Goal: Check status

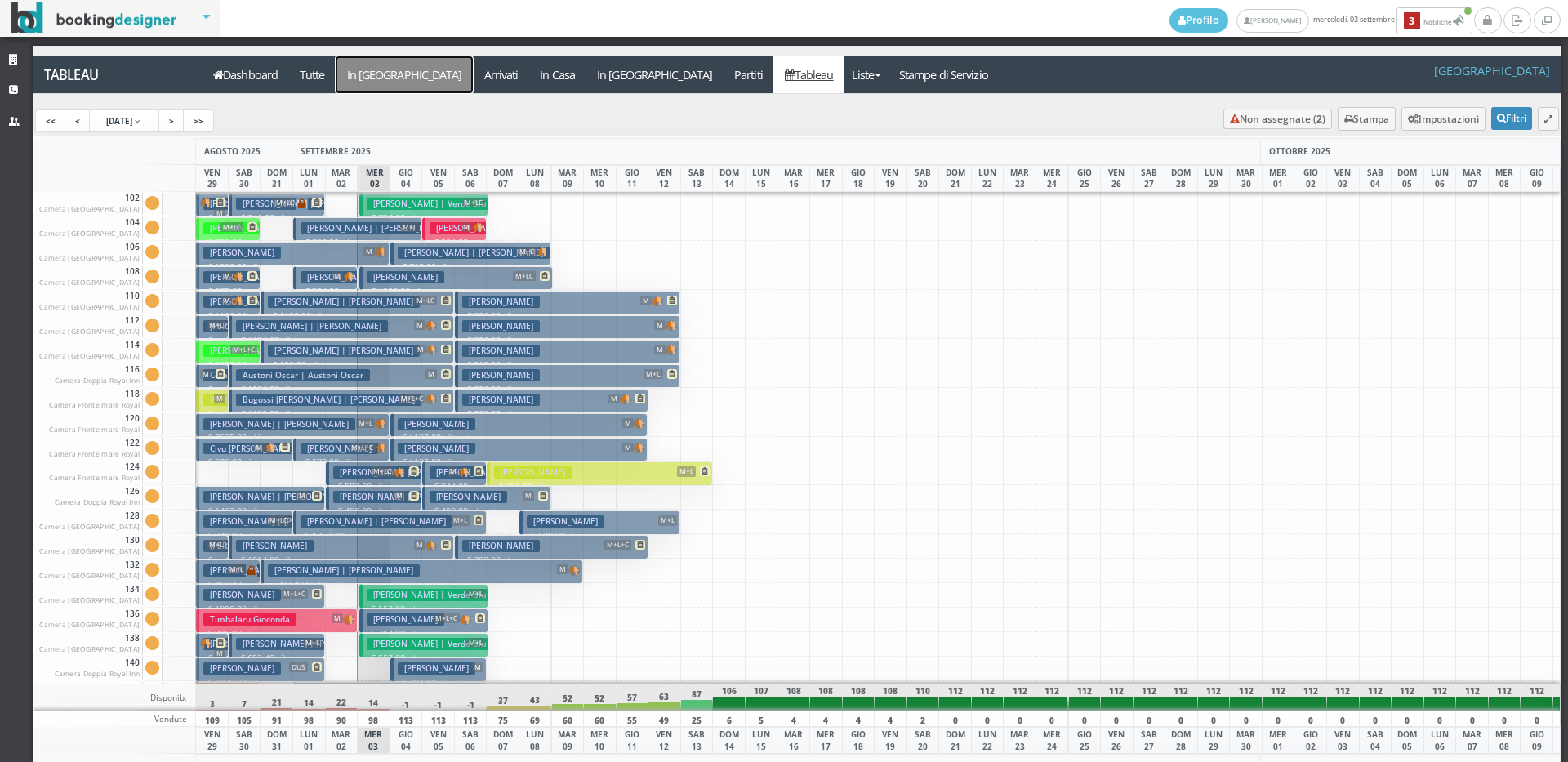
click at [383, 80] on a=pms-arrival-reservations"] "In [GEOGRAPHIC_DATA]" at bounding box center [404, 74] width 137 height 37
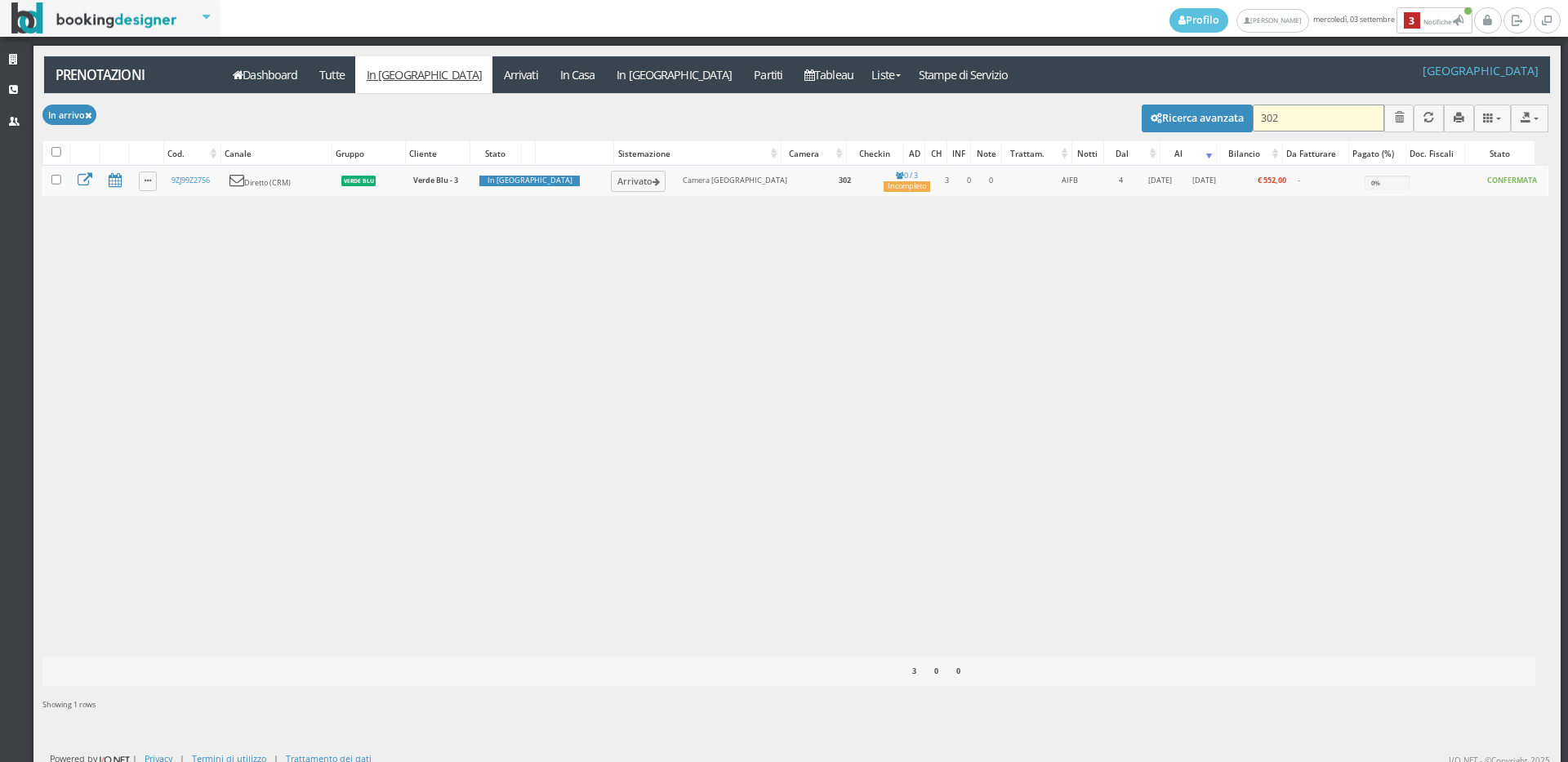
click at [1309, 116] on input "302" at bounding box center [1317, 117] width 131 height 27
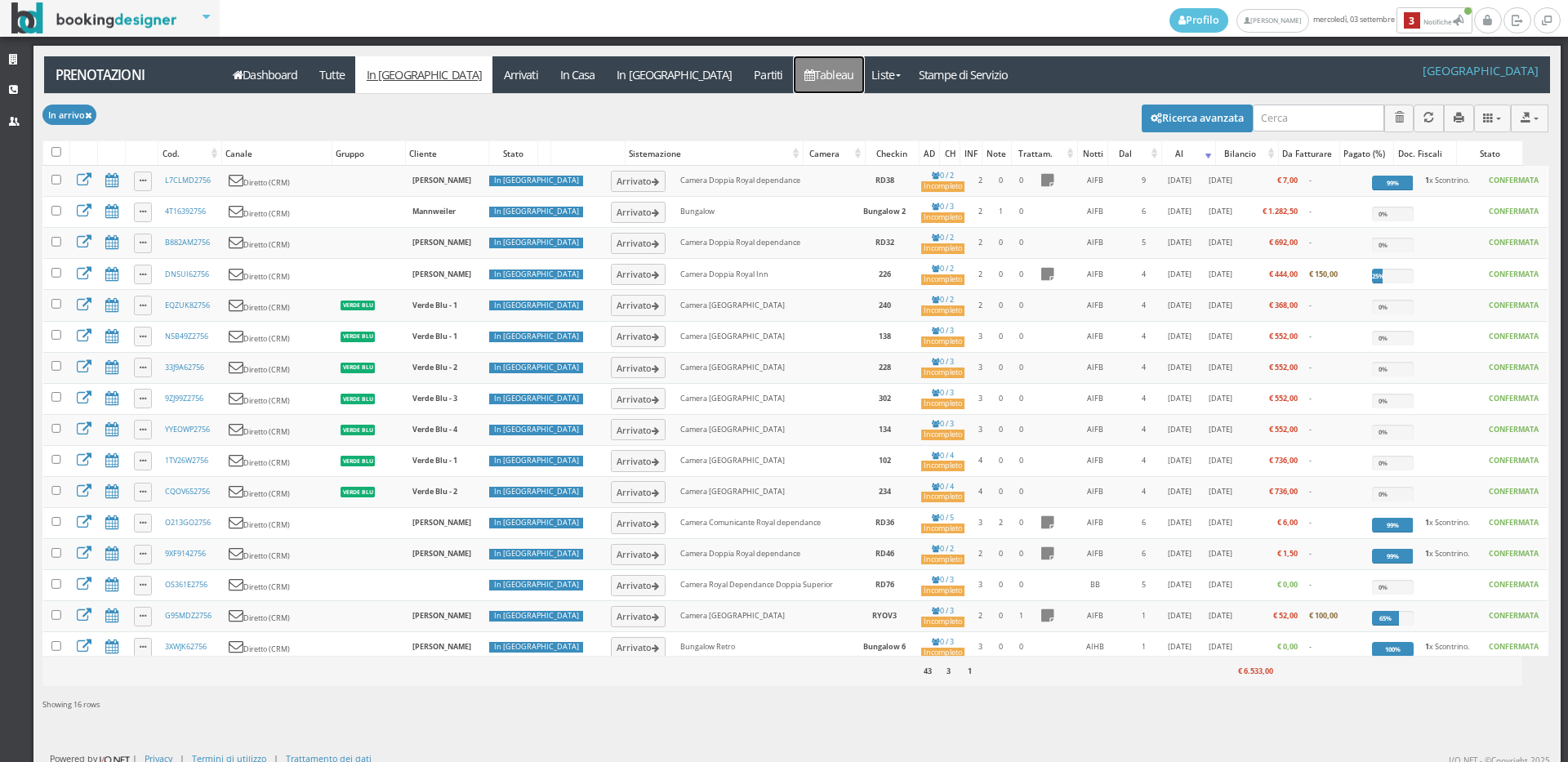
click at [794, 64] on link "Tableau" at bounding box center [829, 74] width 71 height 37
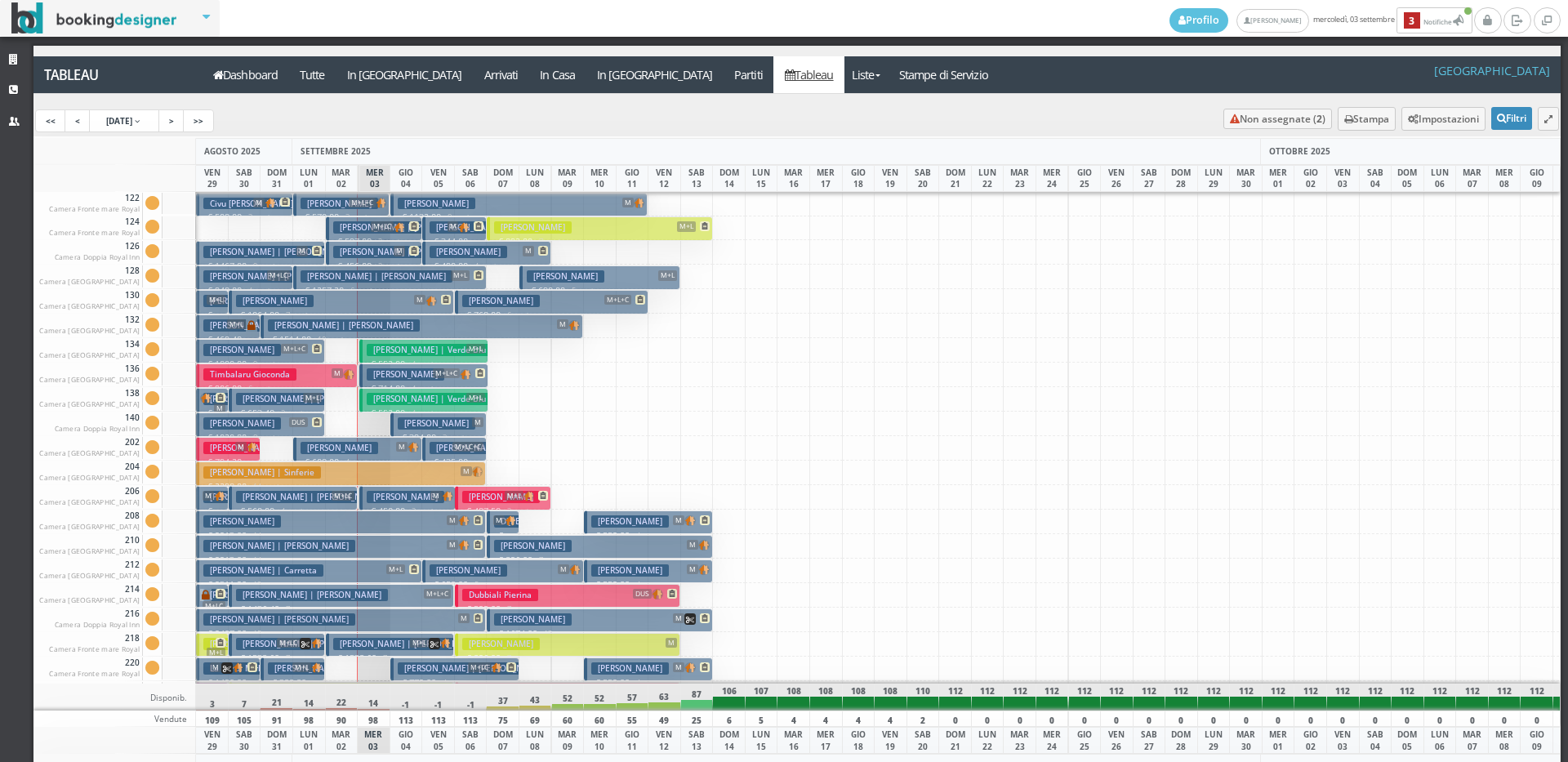
scroll to position [490, 0]
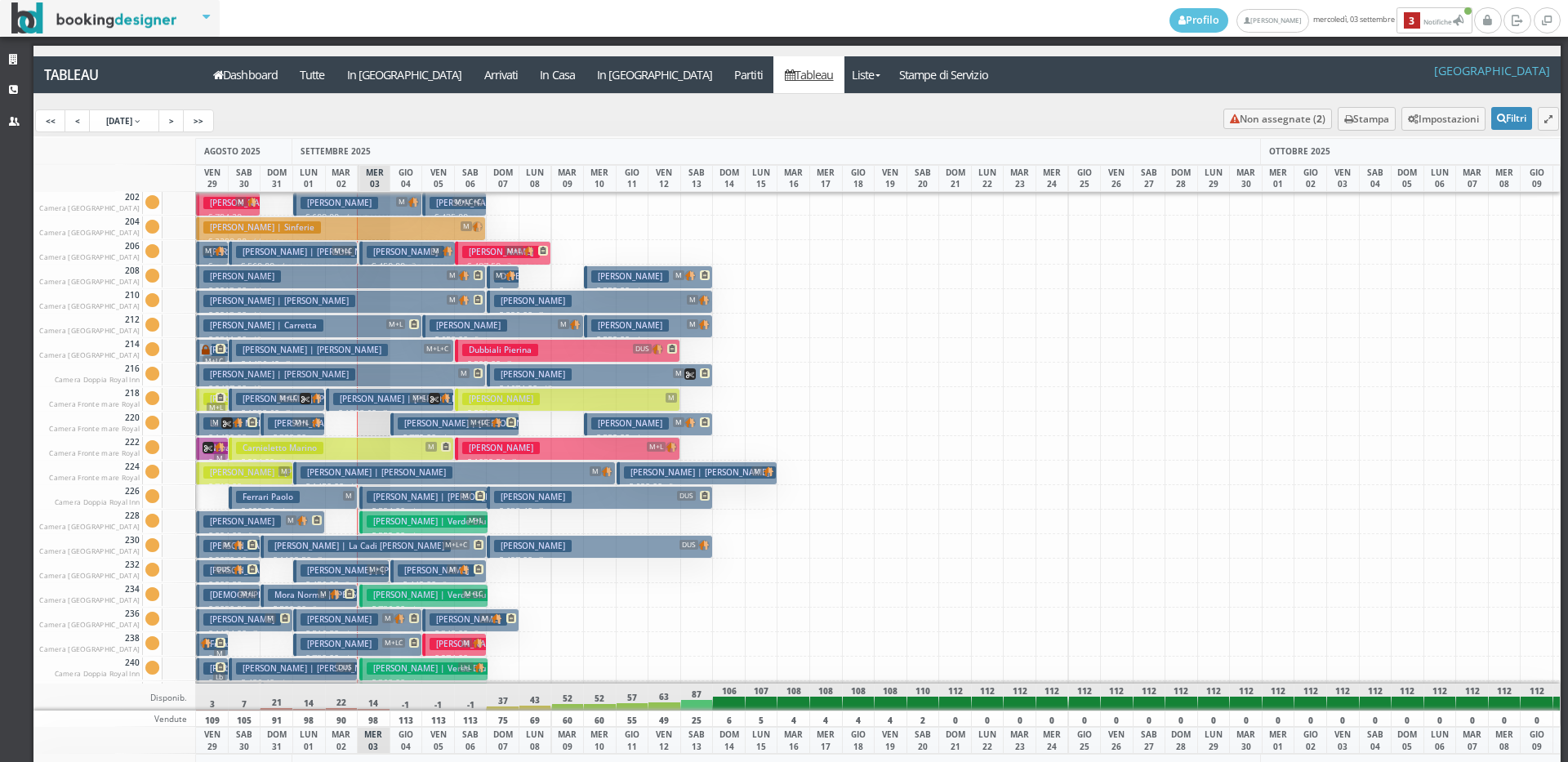
click at [461, 667] on span "L+L" at bounding box center [466, 667] width 16 height 10
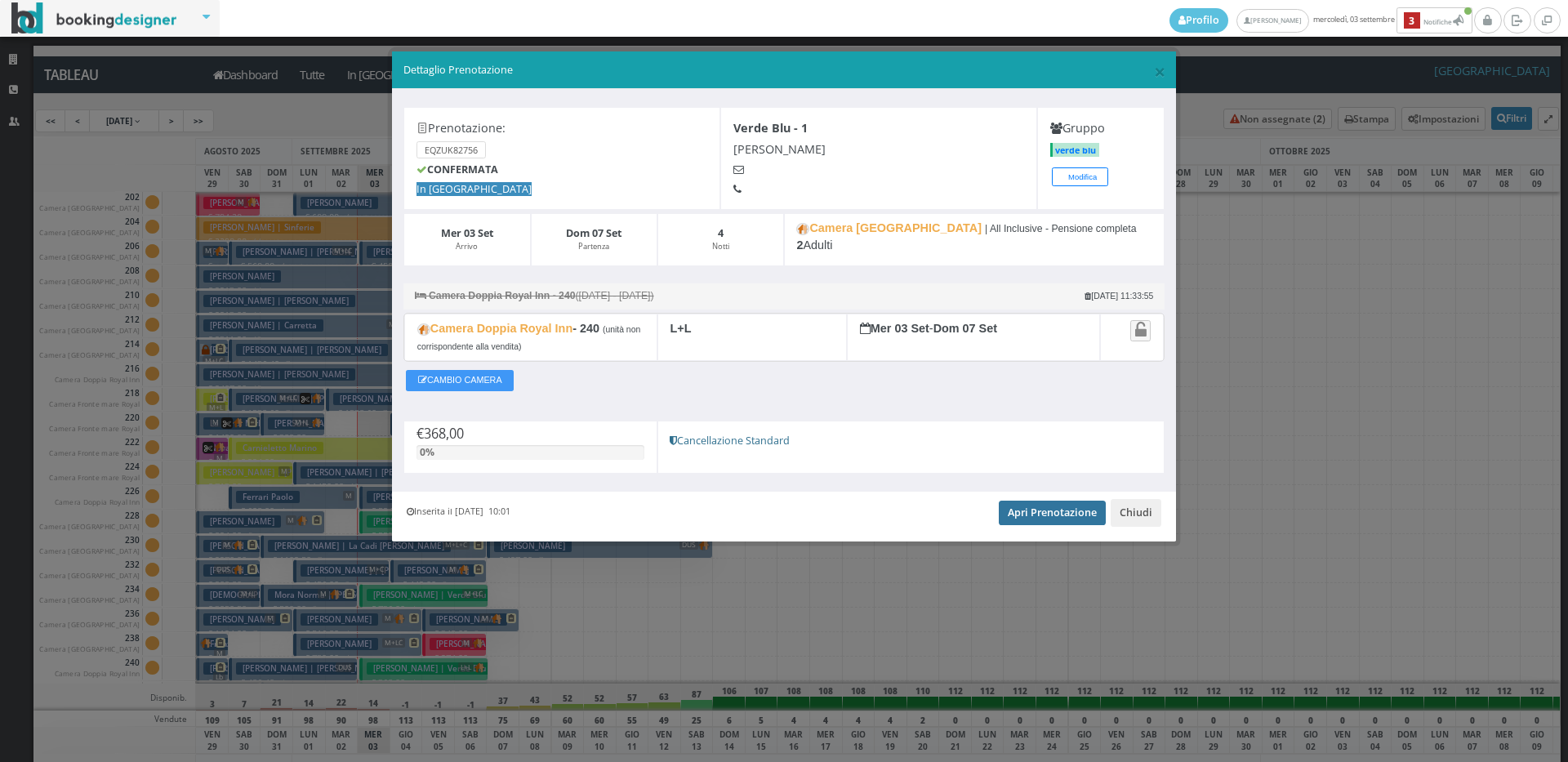
click at [1040, 514] on link "Apri Prenotazione" at bounding box center [1052, 512] width 107 height 25
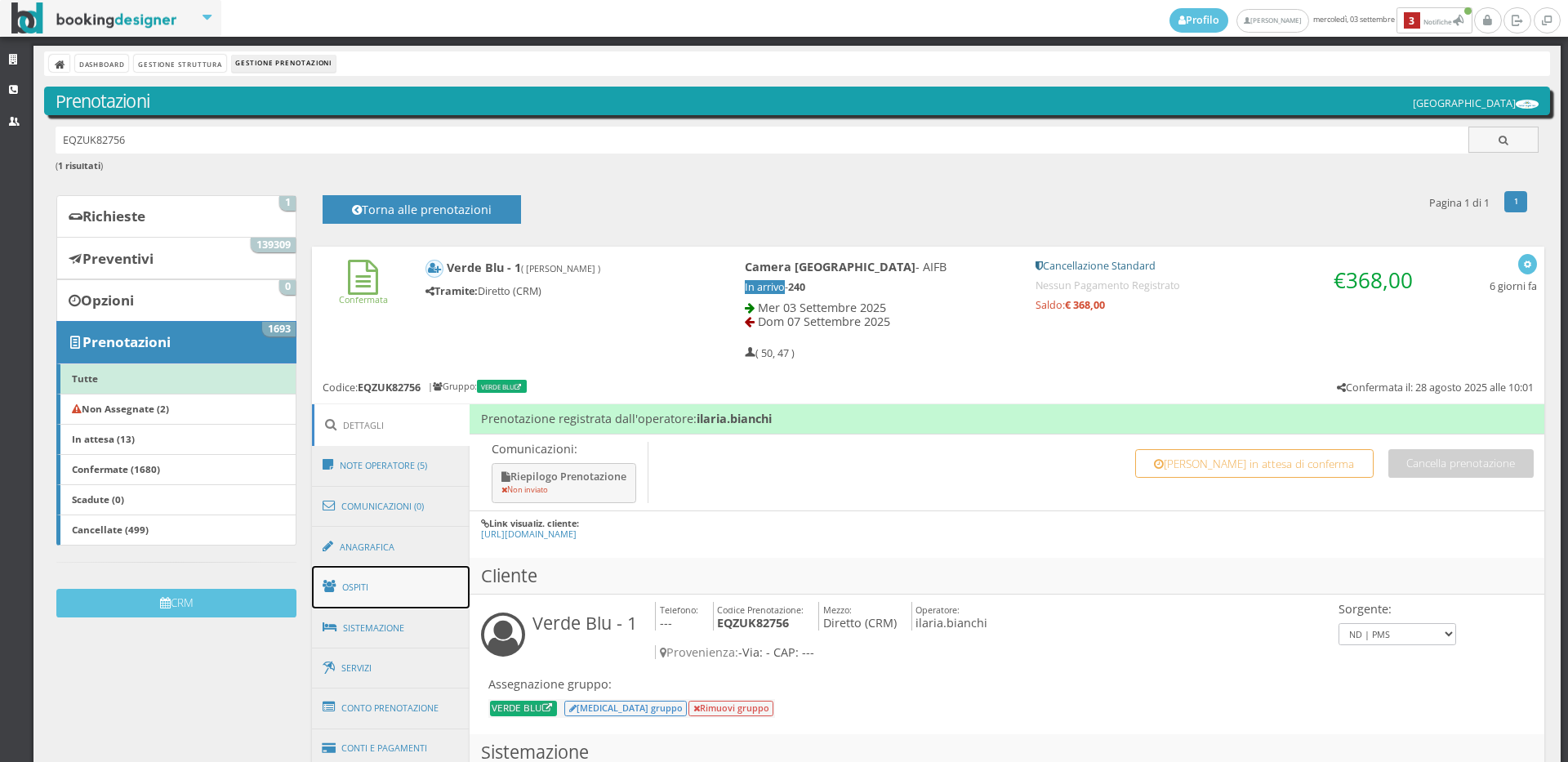
click at [352, 589] on link "Ospiti" at bounding box center [391, 586] width 158 height 42
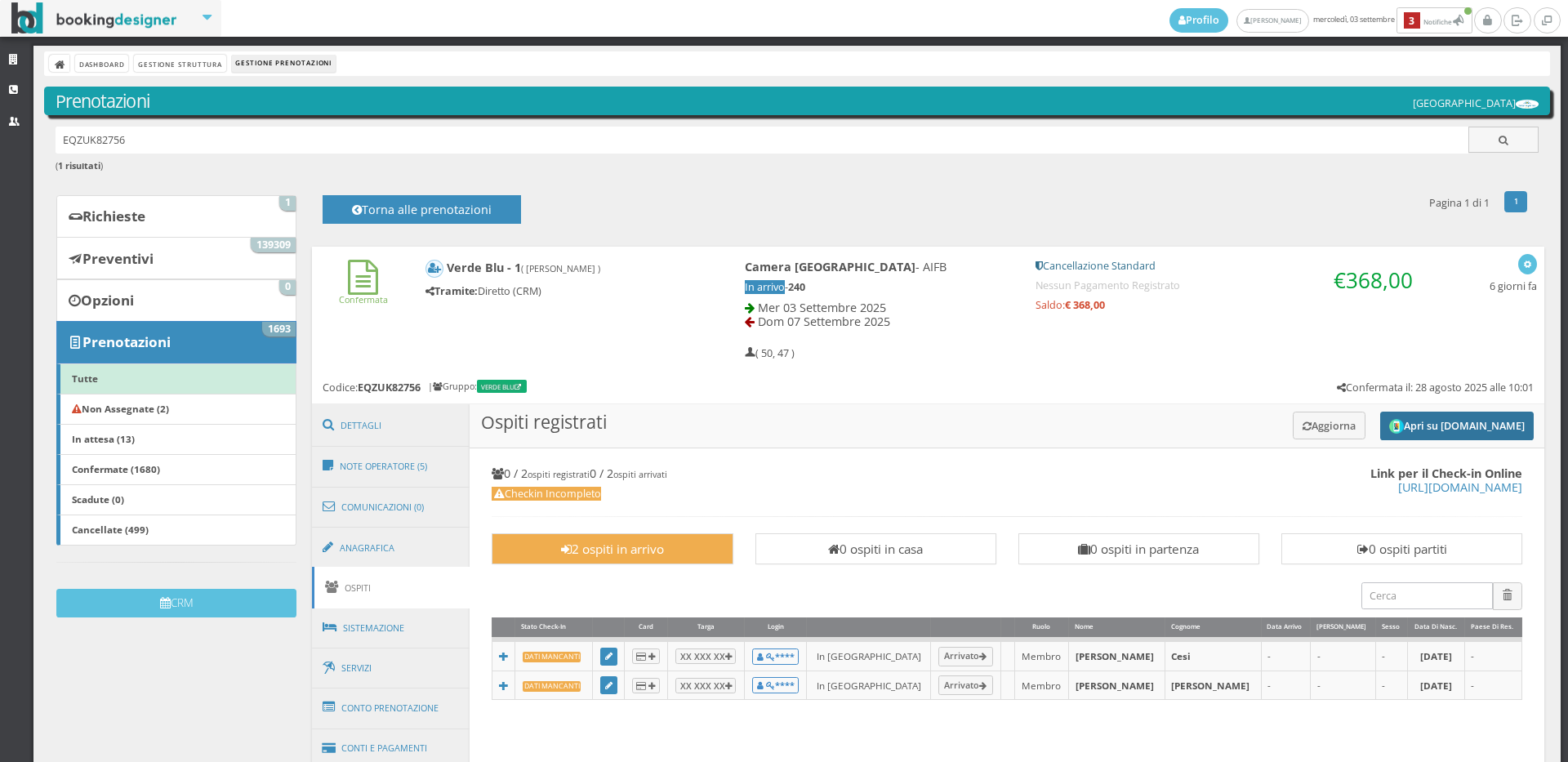
click at [1394, 432] on button "Apri su Online-Check.in" at bounding box center [1455, 425] width 153 height 29
click at [1304, 426] on button "Aggiorna" at bounding box center [1329, 424] width 73 height 27
